Goal: Navigation & Orientation: Understand site structure

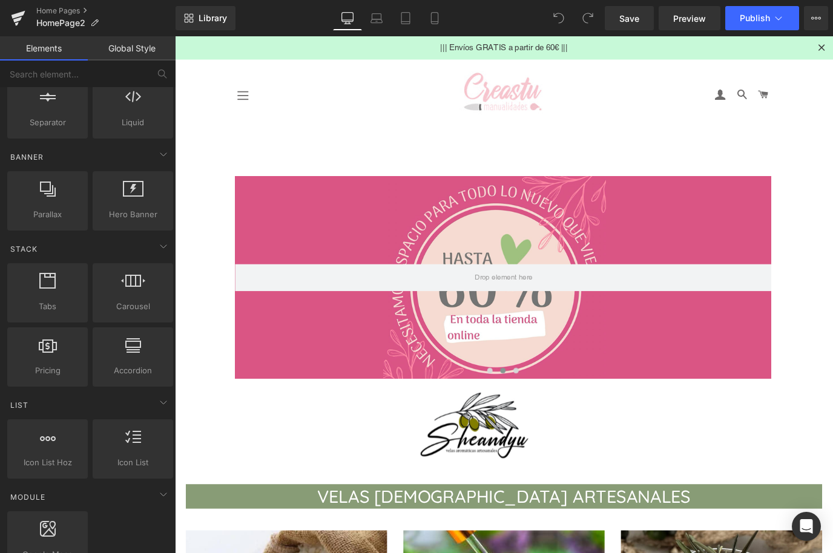
click at [299, 366] on div at bounding box center [541, 305] width 599 height 226
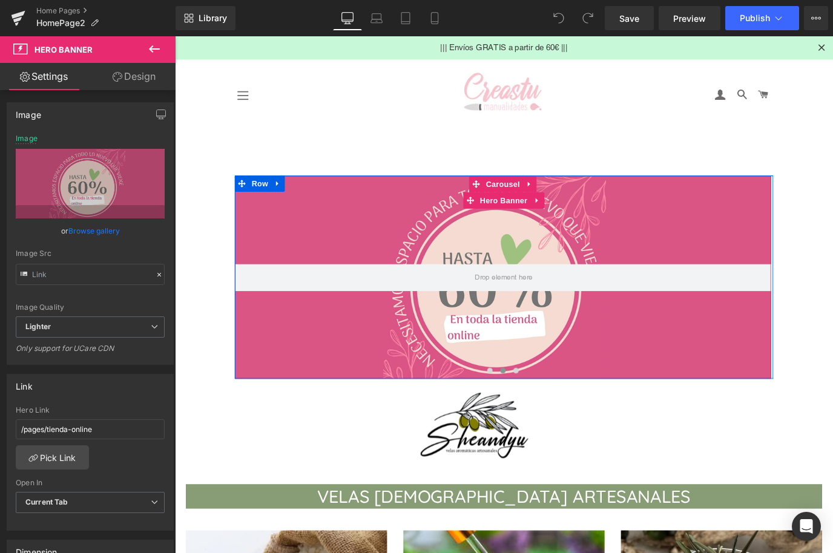
click at [242, 303] on button "‹" at bounding box center [223, 305] width 36 height 36
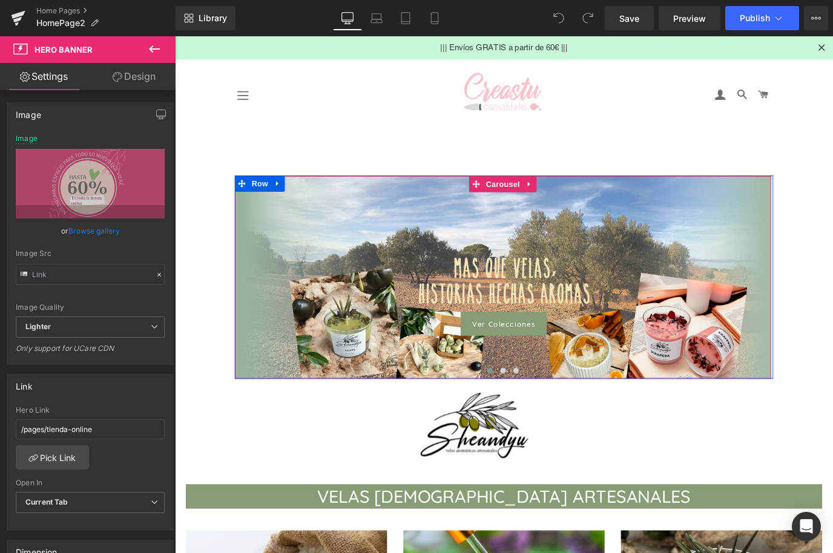
click at [268, 243] on span "Ver Colecciones Button" at bounding box center [541, 305] width 599 height 130
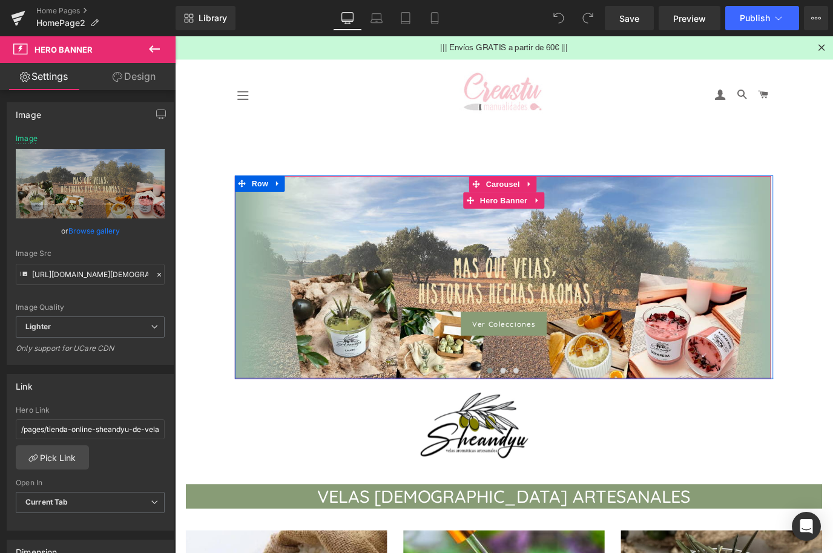
click at [175, 36] on div at bounding box center [175, 36] width 0 height 0
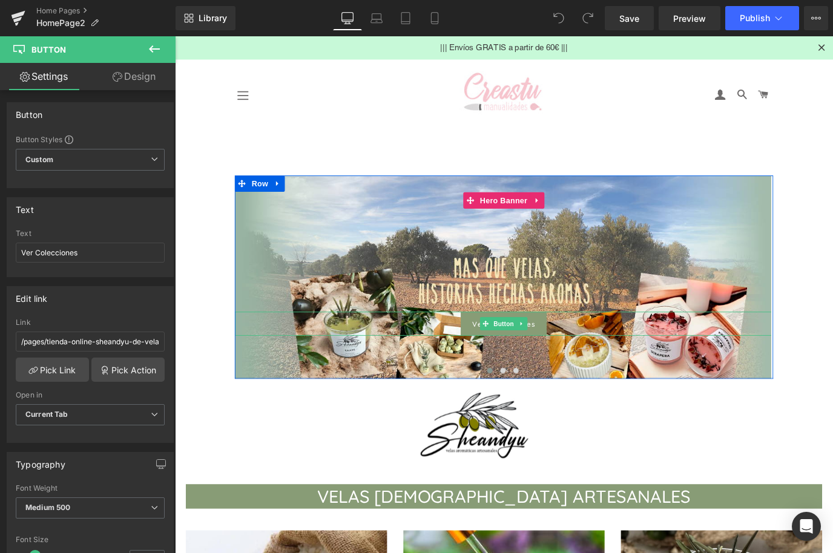
click at [362, 394] on div at bounding box center [541, 305] width 599 height 226
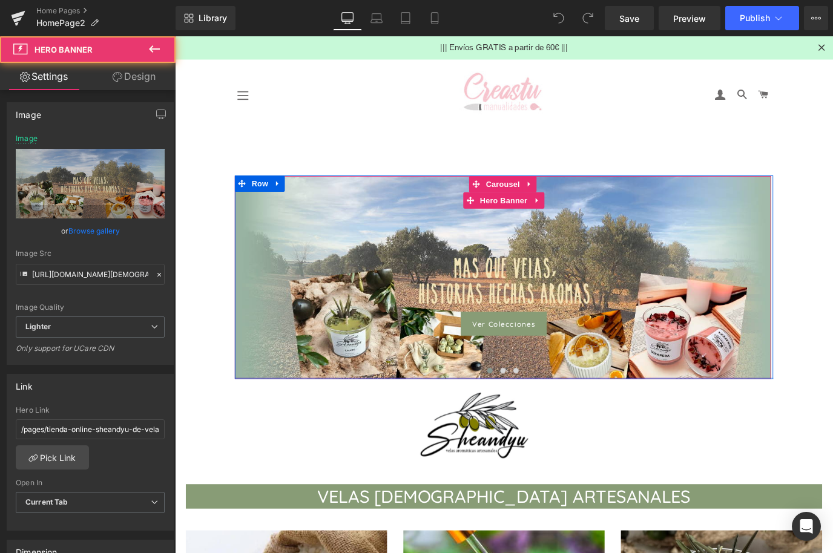
click at [363, 395] on div at bounding box center [541, 305] width 599 height 226
click at [352, 390] on div at bounding box center [541, 305] width 599 height 226
click at [720, 369] on div at bounding box center [541, 368] width 599 height 3
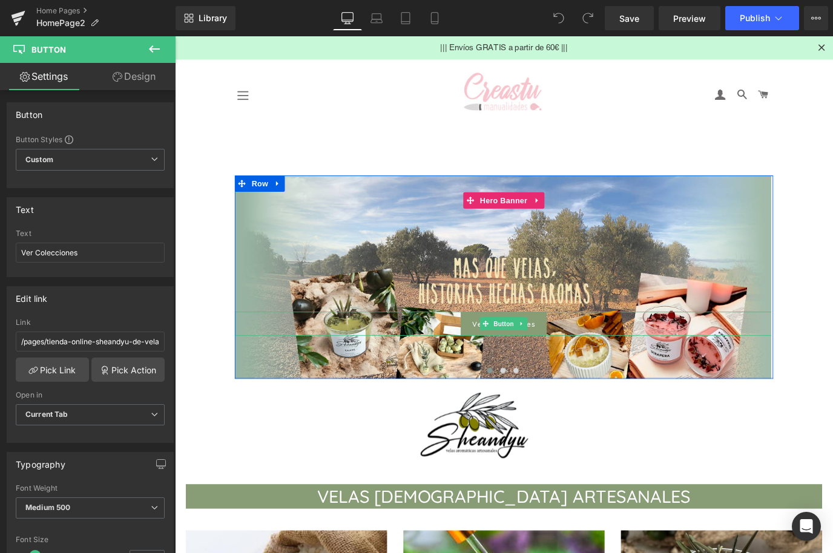
click at [302, 116] on div "Navegación" at bounding box center [292, 102] width 100 height 64
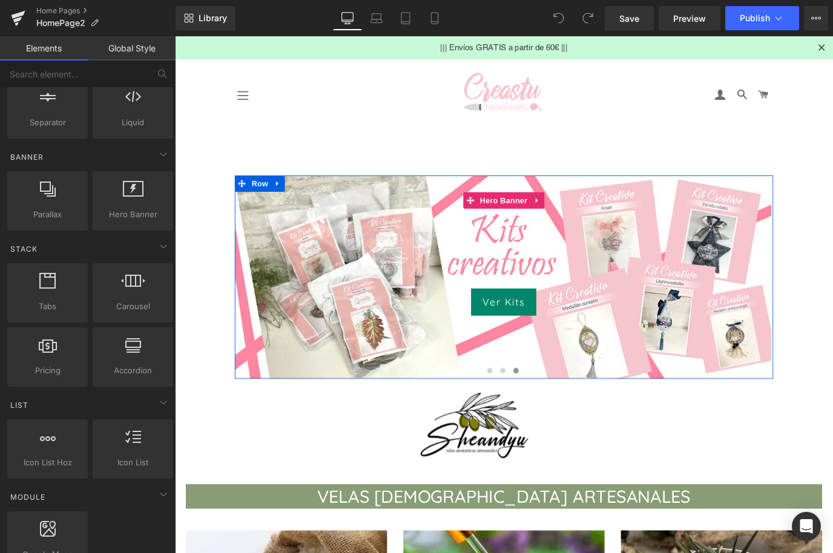
click at [280, 249] on div at bounding box center [541, 305] width 599 height 226
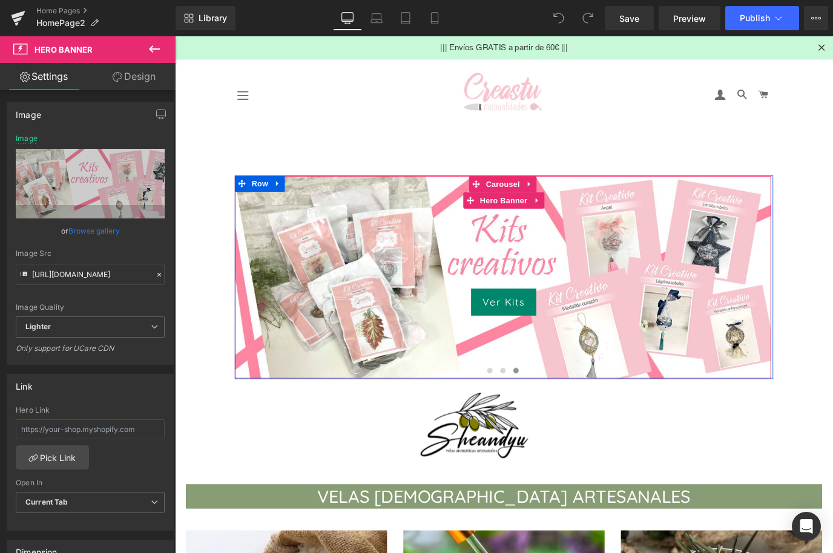
click at [323, 114] on div "Navegación" at bounding box center [292, 102] width 100 height 64
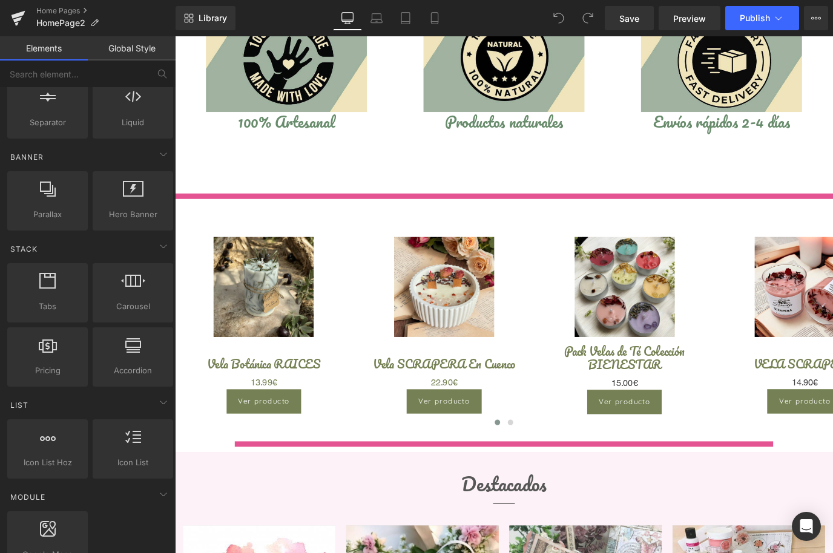
scroll to position [1033, 0]
